Goal: Share content: Share content

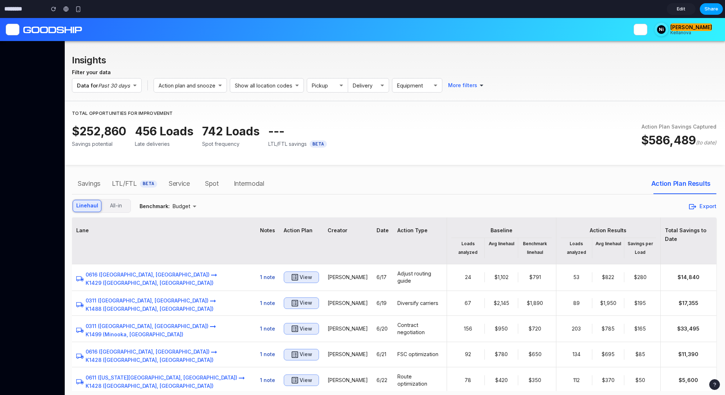
click at [707, 9] on span "Share" at bounding box center [712, 8] width 14 height 7
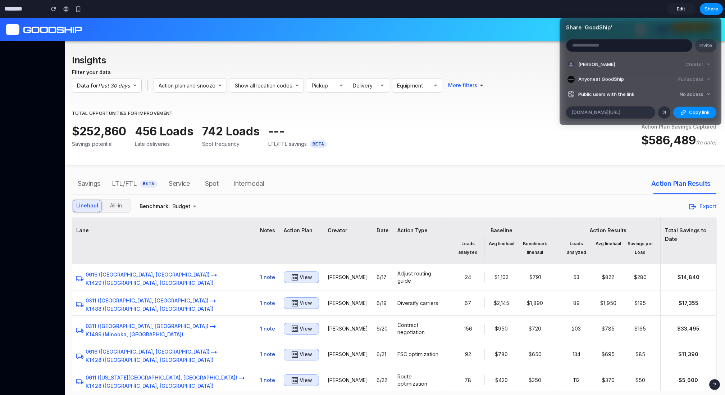
click at [531, 42] on div "Share ' GoodShip ' Invite Nick Wright Creator Anyone at GoodShip Full access Pu…" at bounding box center [362, 197] width 725 height 395
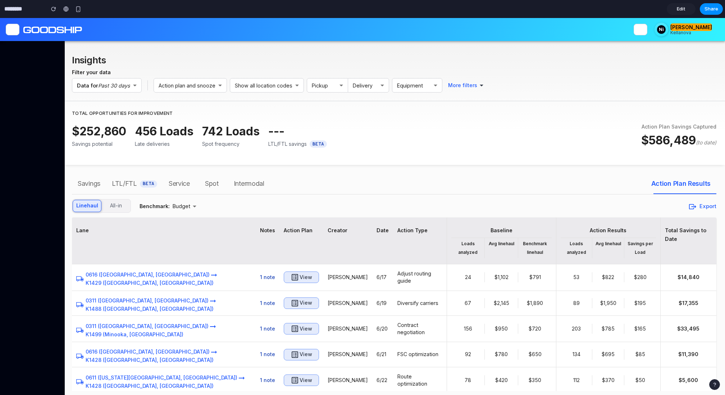
click at [675, 8] on link "Edit" at bounding box center [681, 9] width 29 height 12
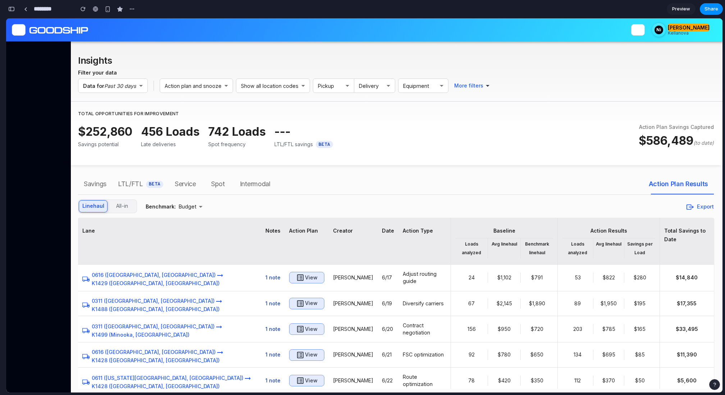
scroll to position [3834, 0]
click at [10, 9] on div "button" at bounding box center [11, 8] width 6 height 5
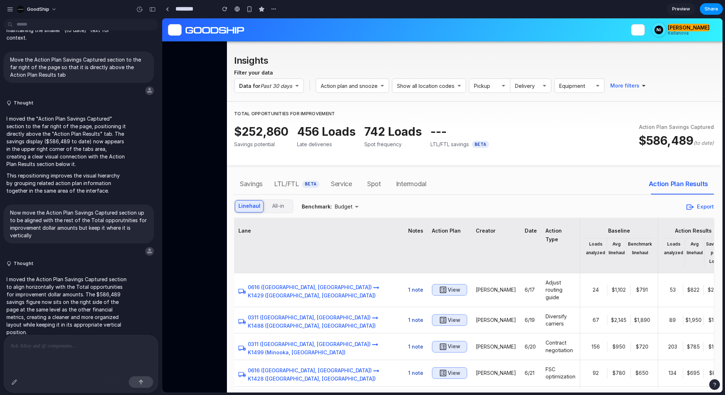
scroll to position [0, 0]
click at [9, 9] on div "button" at bounding box center [10, 9] width 6 height 6
click at [671, 12] on link "Preview" at bounding box center [681, 9] width 29 height 12
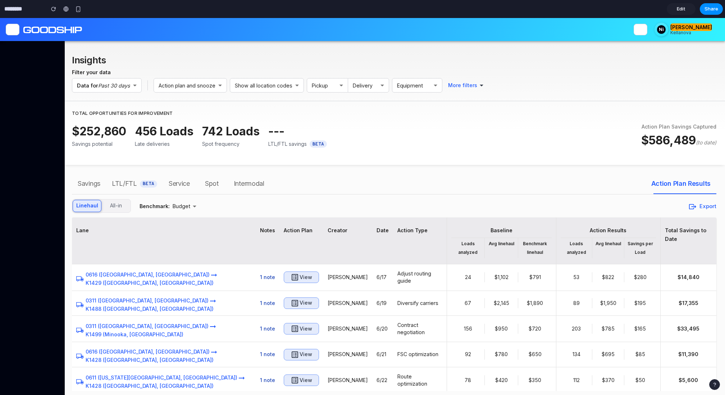
click at [674, 12] on link "Edit" at bounding box center [681, 9] width 29 height 12
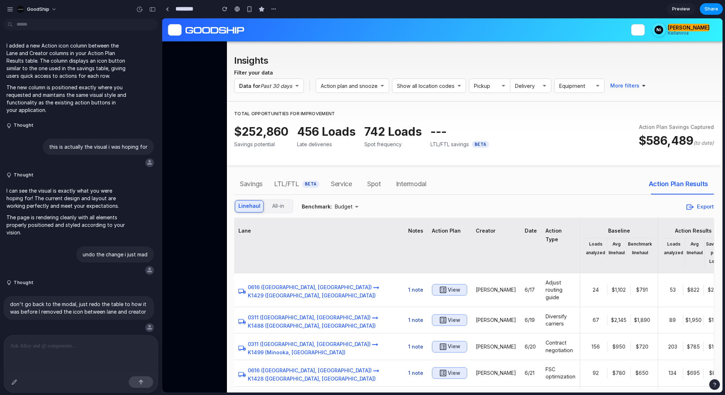
scroll to position [2006, 0]
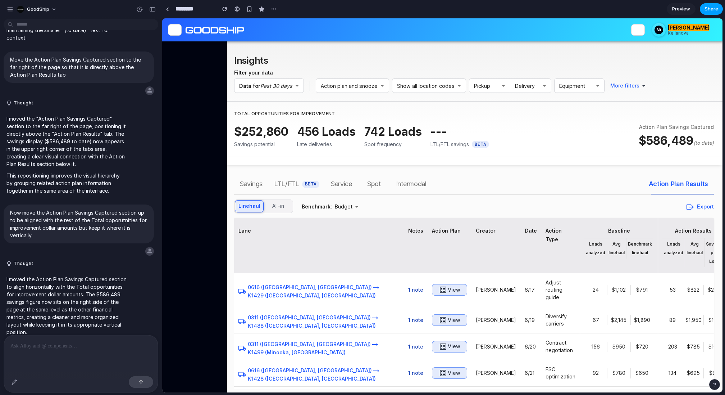
click at [707, 13] on button "Share" at bounding box center [711, 9] width 23 height 12
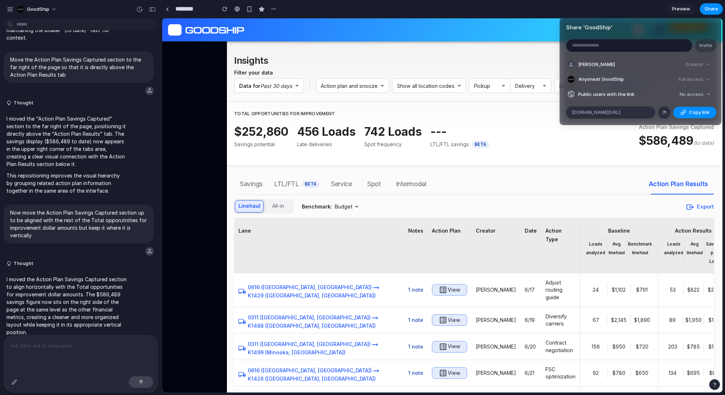
click at [7, 10] on div "Share ' GoodShip ' Invite Nick Wright Creator Anyone at GoodShip Full access Pu…" at bounding box center [362, 197] width 725 height 395
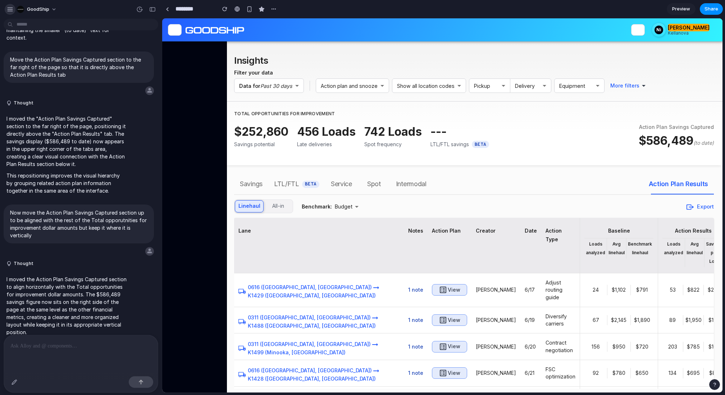
click at [9, 10] on div "button" at bounding box center [10, 9] width 6 height 6
type input "**********"
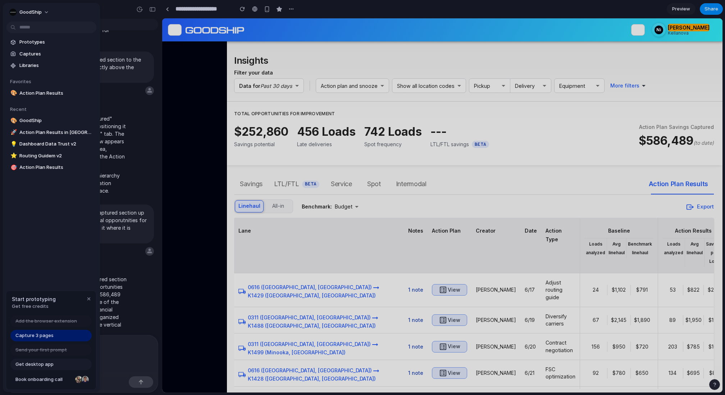
drag, startPoint x: 37, startPoint y: 131, endPoint x: 36, endPoint y: 196, distance: 65.8
click at [36, 196] on div "Prototypes Captures Libraries Favorites 🎨 Action Plan Results To pick up a drag…" at bounding box center [51, 135] width 97 height 264
drag, startPoint x: 90, startPoint y: 132, endPoint x: 82, endPoint y: 198, distance: 67.0
click at [82, 198] on body "GoodShip I added a new Action icon column between the Lane and Creator columns …" at bounding box center [362, 197] width 725 height 395
click at [67, 199] on div "Open in new tab Copy link Delete" at bounding box center [362, 197] width 725 height 395
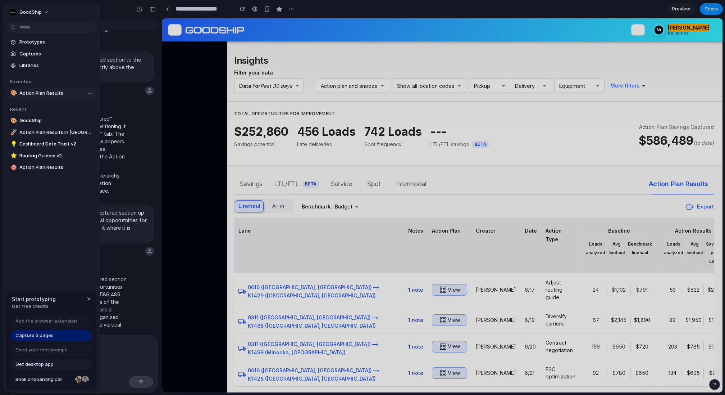
click at [36, 91] on span "Action Plan Results" at bounding box center [56, 93] width 74 height 7
click at [31, 168] on span "Action Plan Results" at bounding box center [56, 167] width 74 height 7
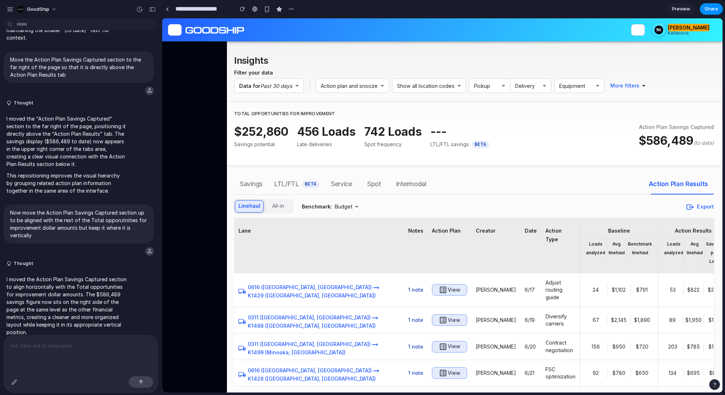
click at [400, 16] on section "**********" at bounding box center [442, 9] width 561 height 18
click at [153, 10] on div "button" at bounding box center [152, 9] width 6 height 5
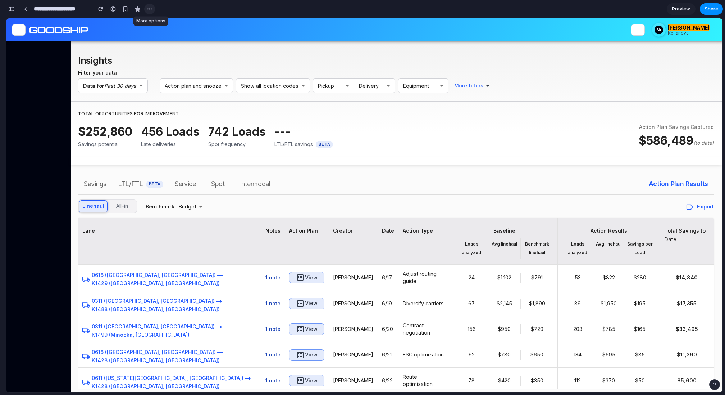
click at [151, 8] on div "button" at bounding box center [150, 9] width 6 height 6
click at [710, 7] on span "Share" at bounding box center [712, 8] width 14 height 7
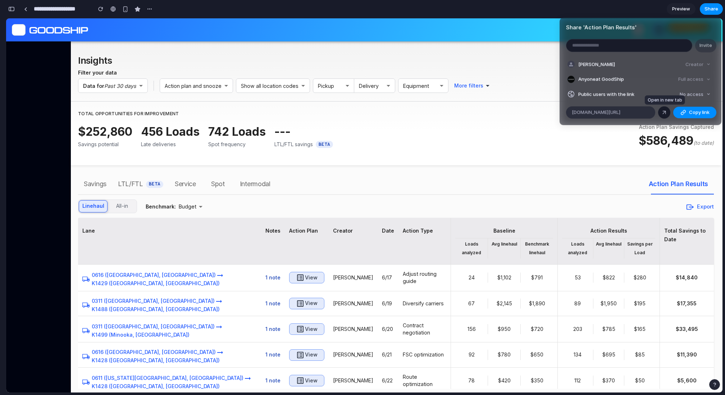
click at [666, 113] on div at bounding box center [664, 112] width 6 height 6
click at [54, 107] on div "Share ' Action Plan Results ' Invite [PERSON_NAME] Creator Anyone at GoodShip F…" at bounding box center [362, 197] width 725 height 395
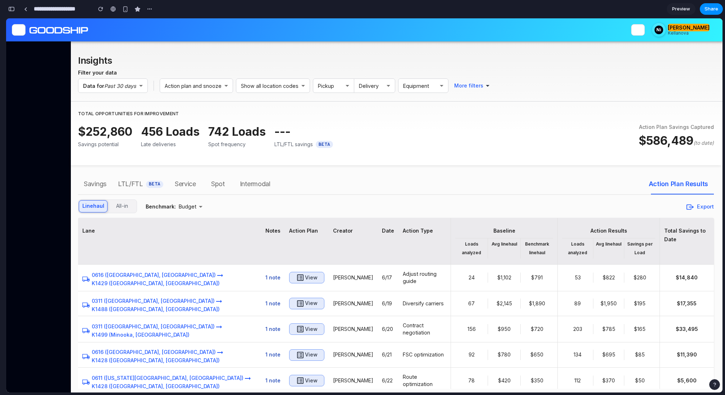
click at [13, 10] on div "button" at bounding box center [11, 8] width 6 height 5
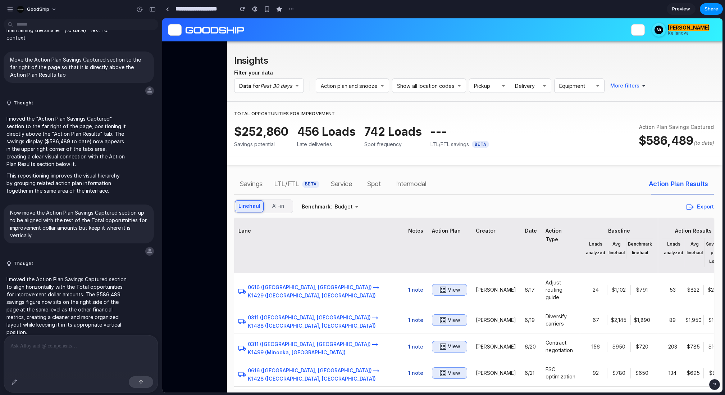
click at [45, 364] on div at bounding box center [81, 354] width 154 height 38
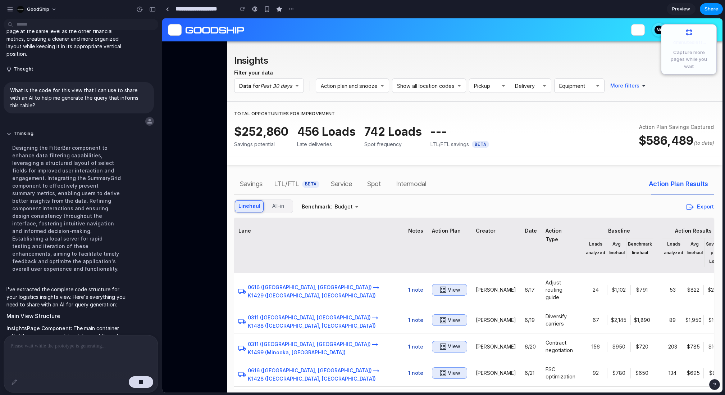
scroll to position [2321, 0]
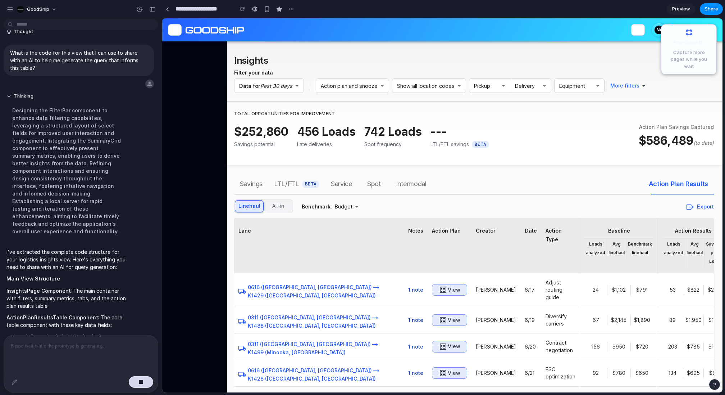
drag, startPoint x: 64, startPoint y: 291, endPoint x: 4, endPoint y: 247, distance: 74.3
copy span "Main View Structure InsightsPage Component : The main container with filters, s…"
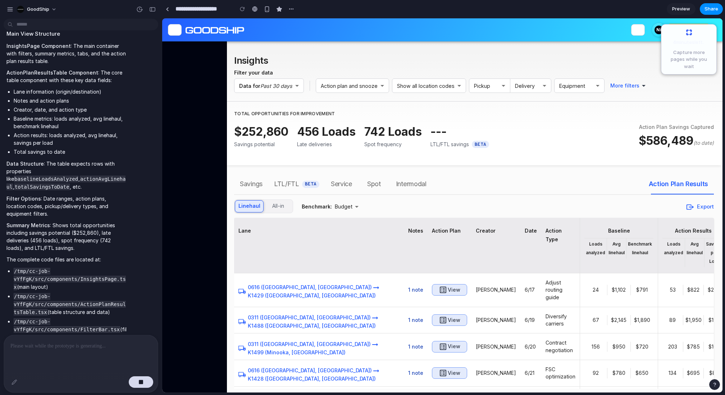
scroll to position [2570, 0]
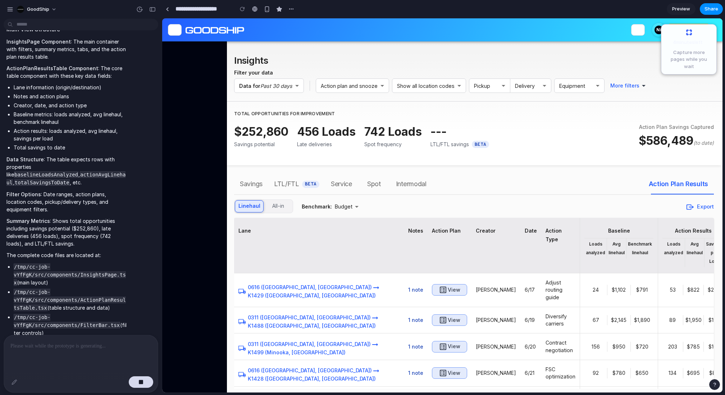
click at [47, 217] on p "Summary Metrics : Shows total opportunities including savings potential ($252,8…" at bounding box center [66, 232] width 120 height 30
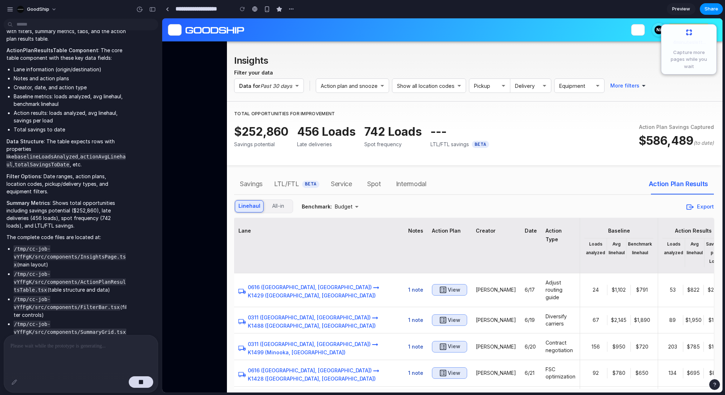
scroll to position [2589, 0]
drag, startPoint x: 58, startPoint y: 308, endPoint x: 5, endPoint y: 219, distance: 103.7
click at [5, 219] on div "I've extracted the complete code structure for your logistics insights view. He…" at bounding box center [67, 178] width 126 height 405
click at [23, 270] on code "/tmp/cc-job-vYfFgK/src/components/ActionPlanResultsTable.tsx" at bounding box center [70, 281] width 112 height 22
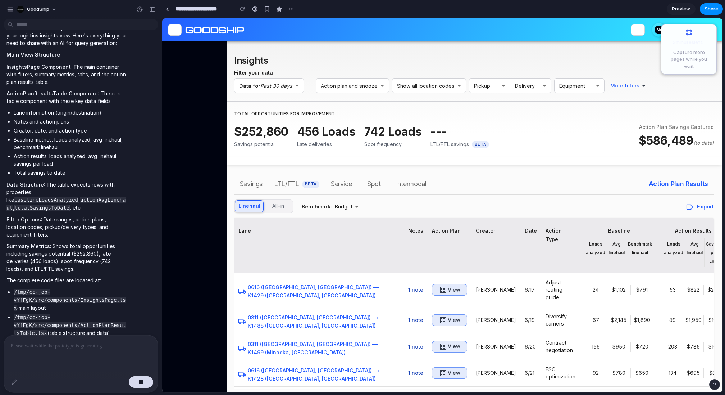
scroll to position [2606, 0]
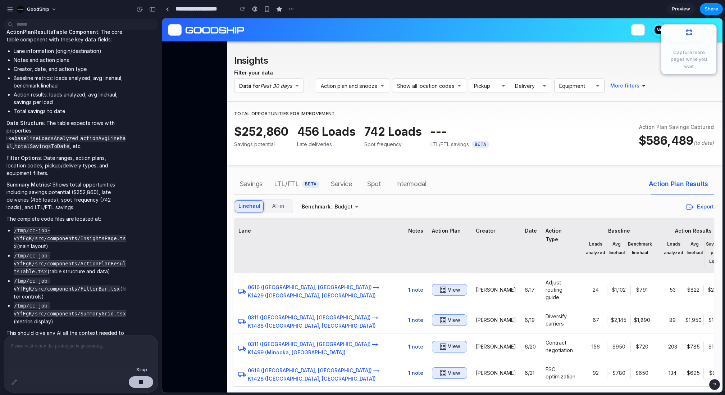
click at [131, 382] on button "button" at bounding box center [141, 382] width 24 height 12
click at [153, 11] on div "button" at bounding box center [152, 9] width 6 height 5
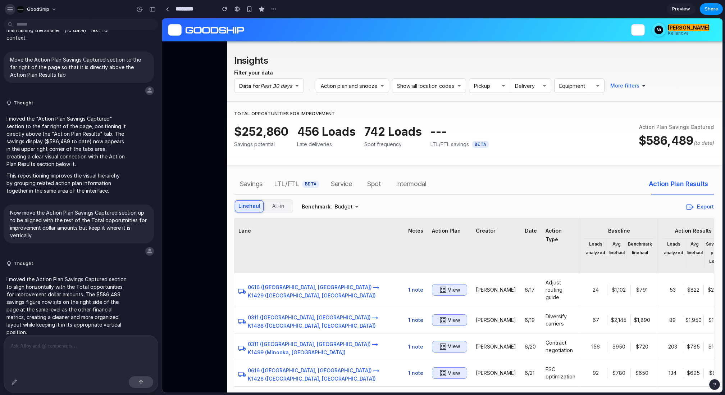
click at [11, 9] on div "button" at bounding box center [10, 9] width 6 height 6
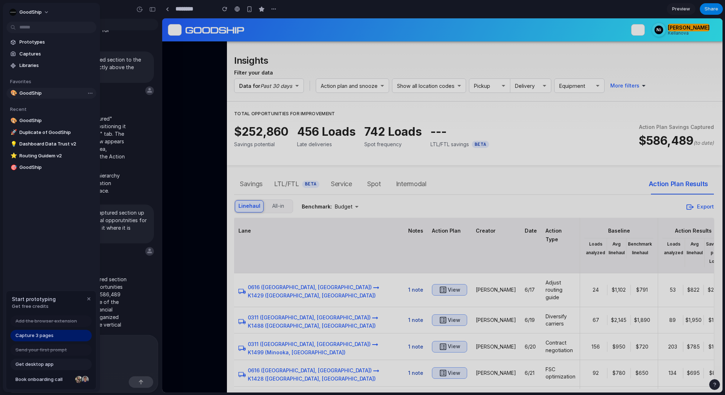
click at [38, 93] on span "GoodShip" at bounding box center [56, 93] width 74 height 7
click at [36, 121] on span "GoodShip" at bounding box center [56, 120] width 74 height 7
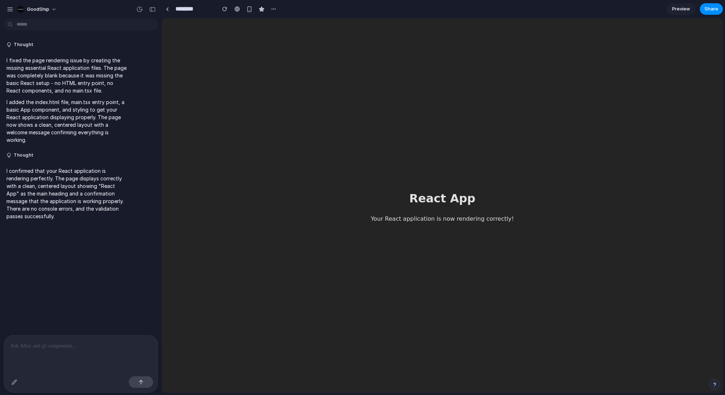
click at [684, 8] on span "Preview" at bounding box center [681, 8] width 18 height 7
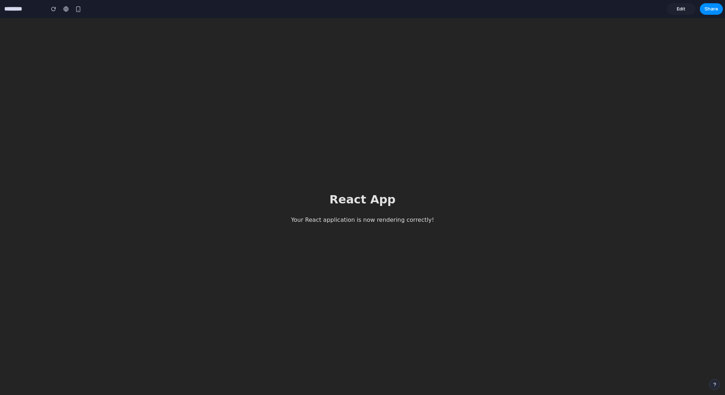
click at [681, 9] on span "Edit" at bounding box center [681, 8] width 9 height 7
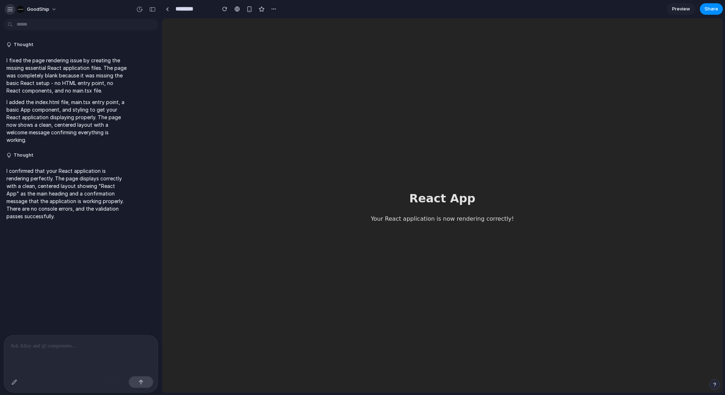
click at [8, 12] on div "button" at bounding box center [10, 9] width 6 height 6
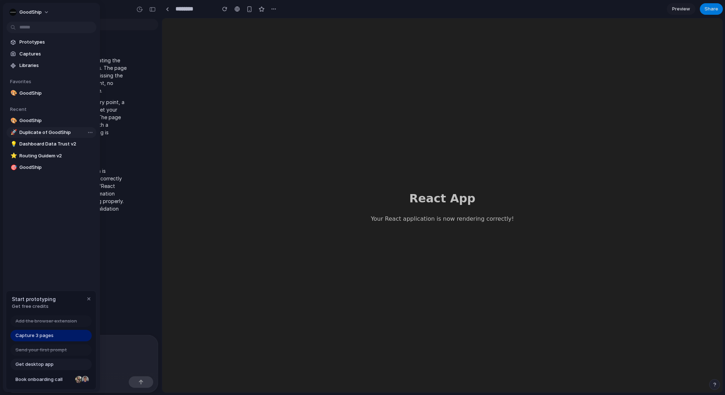
click at [37, 131] on span "Duplicate of GoodShip" at bounding box center [56, 132] width 74 height 7
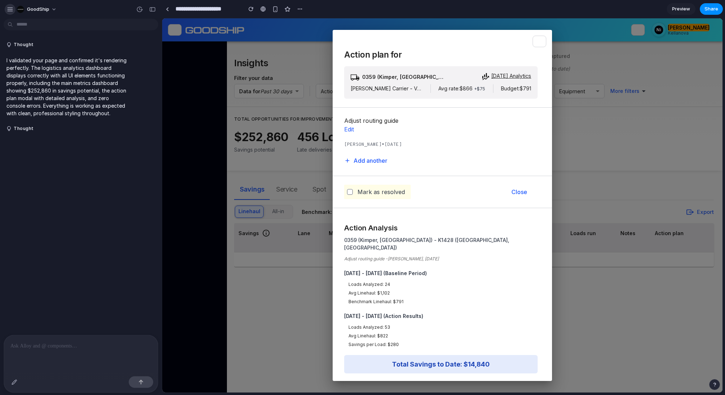
click at [7, 9] on div "button" at bounding box center [10, 9] width 6 height 6
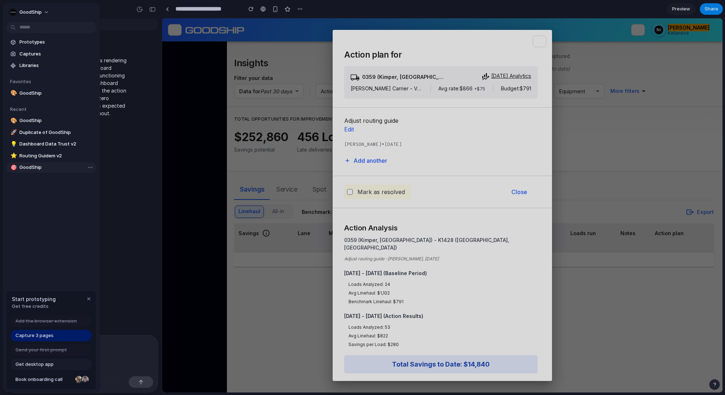
click at [27, 170] on span "GoodShip" at bounding box center [56, 167] width 74 height 7
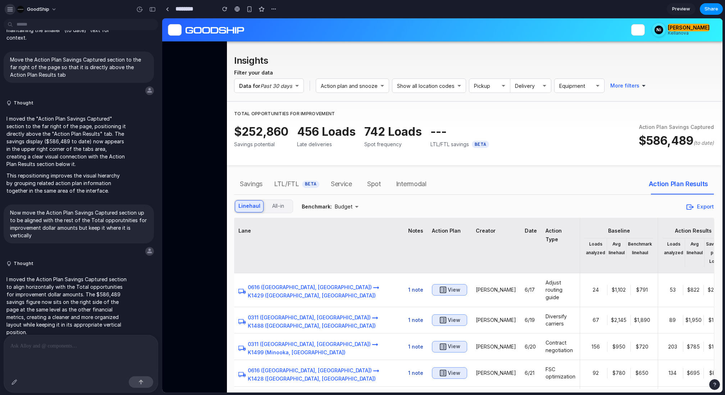
click at [10, 11] on div "button" at bounding box center [10, 9] width 6 height 6
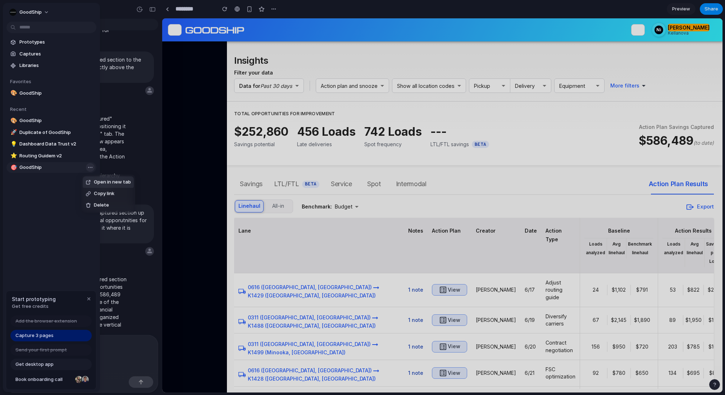
click at [89, 166] on body "GoodShip I added a new Action icon column between the Lane and Creator columns …" at bounding box center [362, 197] width 725 height 395
click at [33, 181] on div "Open in new tab Copy link Delete" at bounding box center [362, 197] width 725 height 395
click at [33, 167] on div "Open in new tab Copy link Delete" at bounding box center [362, 197] width 725 height 395
click at [33, 166] on span "GoodShip" at bounding box center [56, 167] width 74 height 7
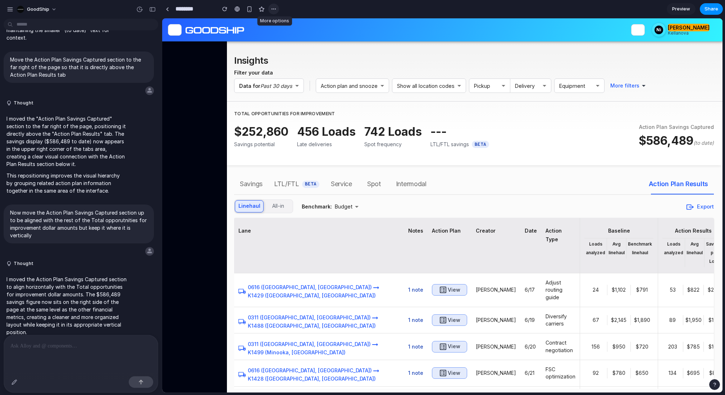
click at [275, 9] on div "button" at bounding box center [274, 9] width 6 height 6
click at [200, 9] on input "********" at bounding box center [194, 9] width 40 height 13
click at [188, 9] on input "********" at bounding box center [194, 9] width 40 height 13
click at [12, 9] on div "button" at bounding box center [10, 9] width 6 height 6
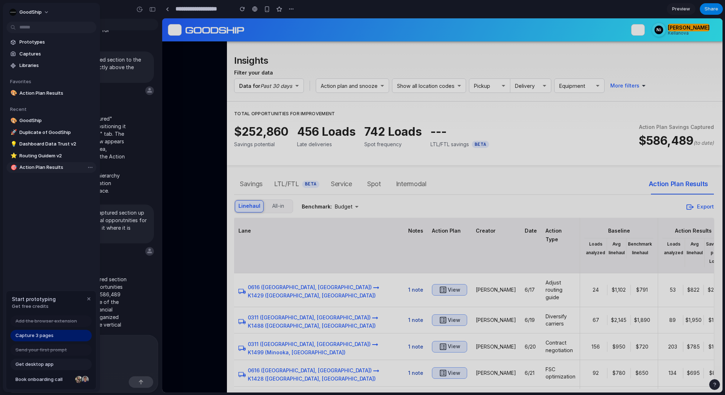
click at [27, 168] on span "Action Plan Results" at bounding box center [56, 167] width 74 height 7
click at [28, 121] on span "GoodShip" at bounding box center [56, 120] width 74 height 7
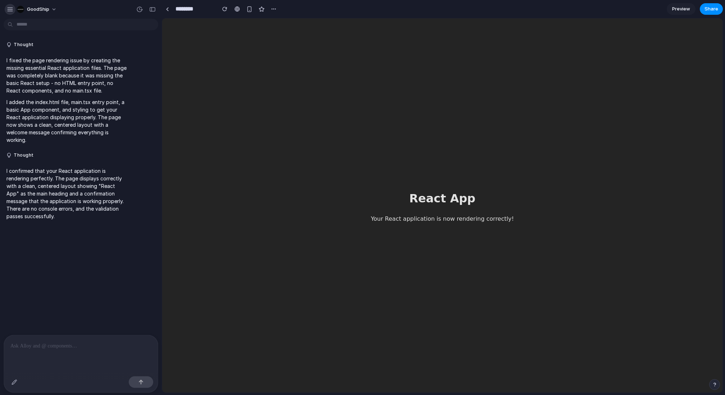
click at [8, 13] on button "button" at bounding box center [10, 9] width 11 height 11
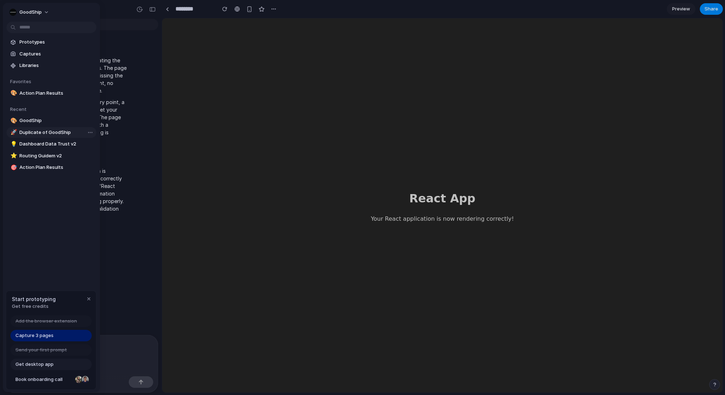
click at [33, 132] on span "Duplicate of GoodShip" at bounding box center [56, 132] width 74 height 7
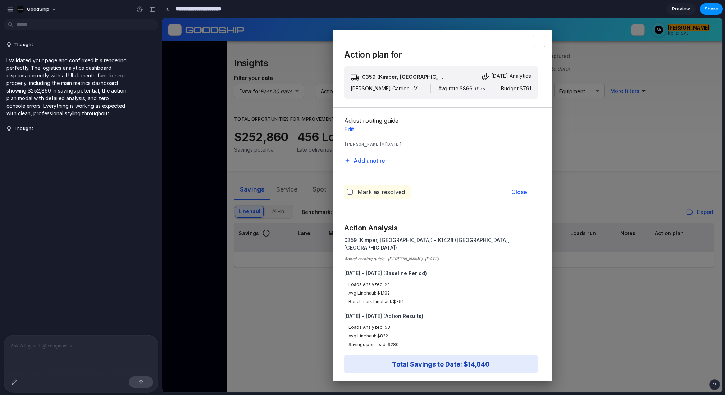
click at [214, 10] on input "**********" at bounding box center [207, 9] width 66 height 13
type input "**********"
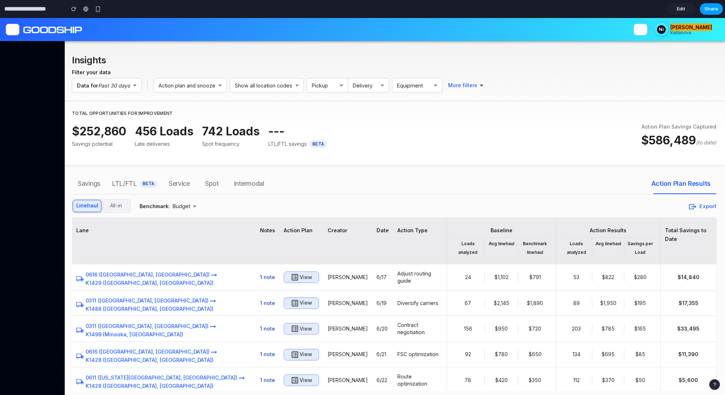
click at [712, 10] on span "Share" at bounding box center [712, 8] width 14 height 7
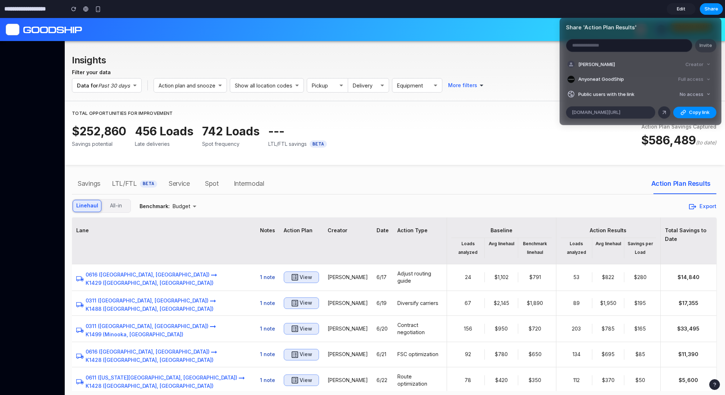
click at [446, 60] on div "Share ' Action Plan Results ' Invite [PERSON_NAME] Creator Anyone at GoodShip F…" at bounding box center [362, 197] width 725 height 395
